Goal: Information Seeking & Learning: Understand process/instructions

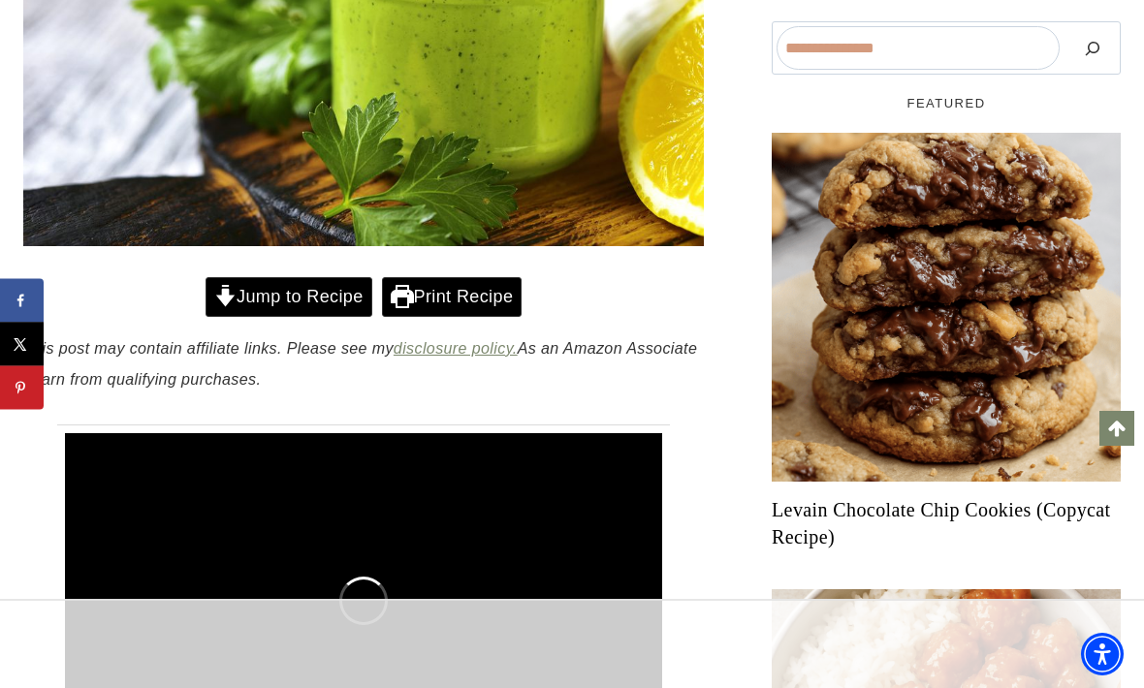
scroll to position [644, 0]
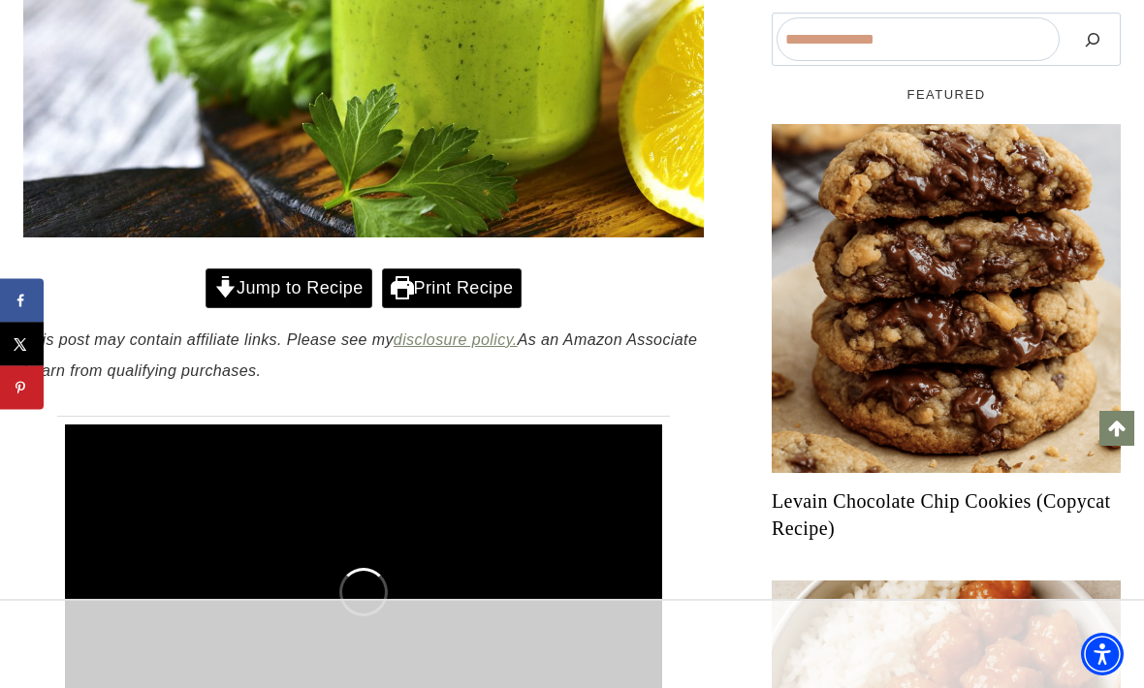
click at [259, 287] on link "Jump to Recipe" at bounding box center [289, 289] width 167 height 40
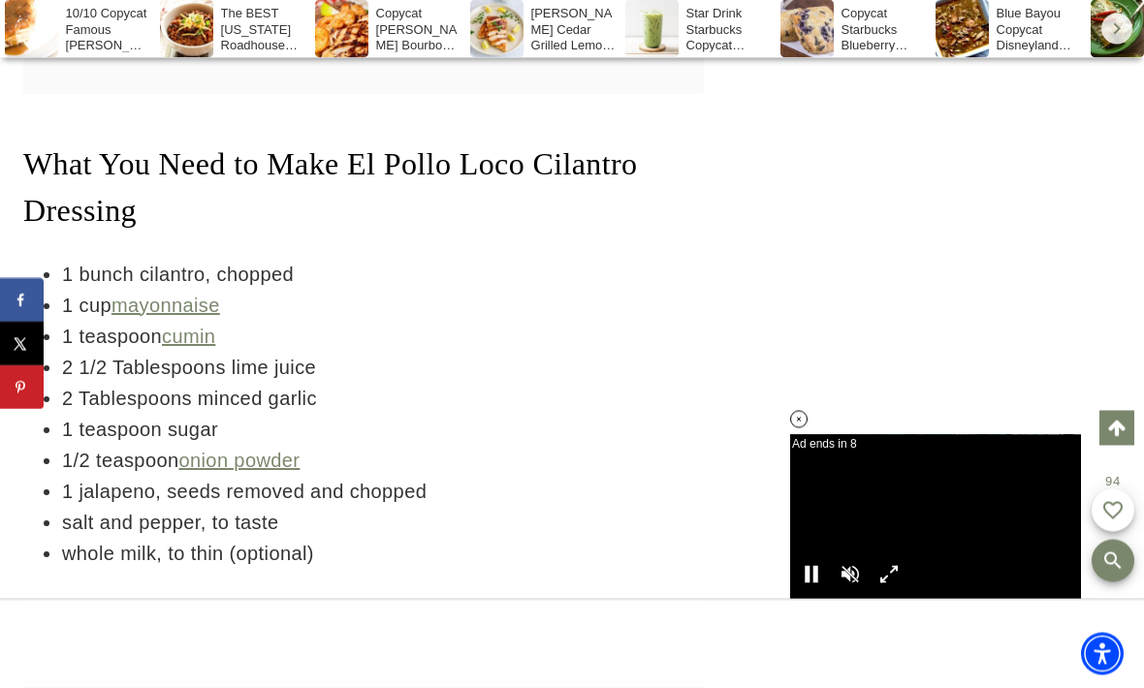
scroll to position [3916, 0]
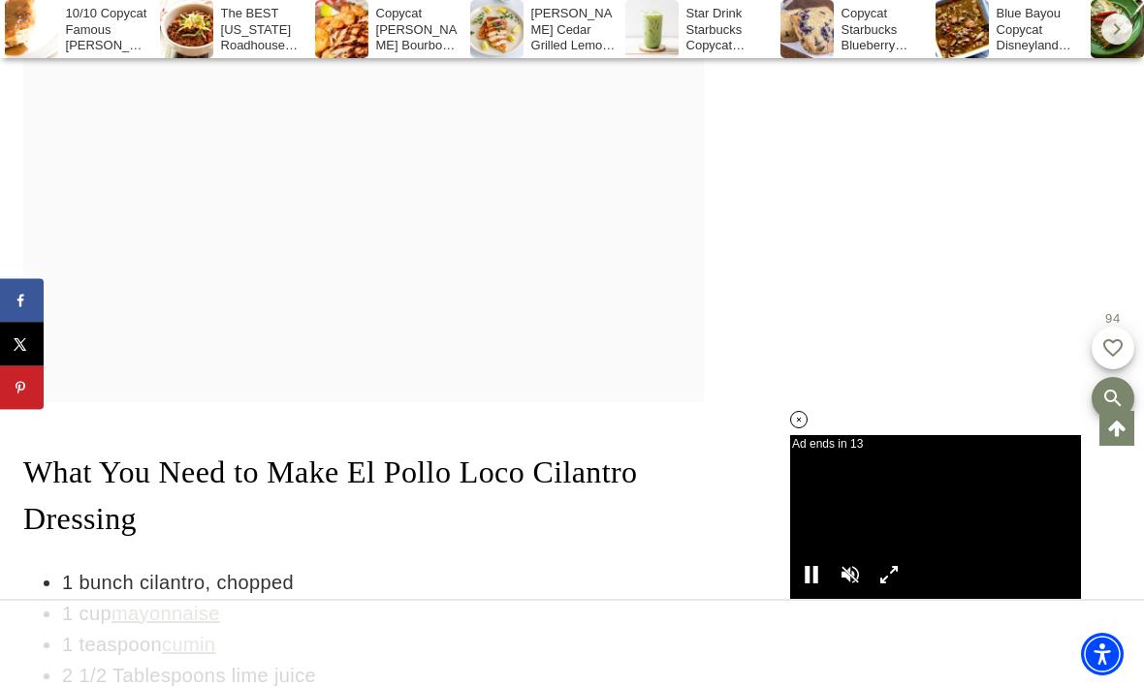
scroll to position [708, 0]
